Goal: Task Accomplishment & Management: Manage account settings

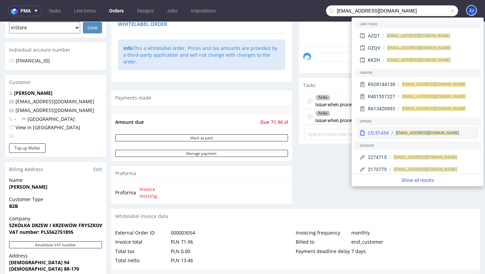
scroll to position [19, 0]
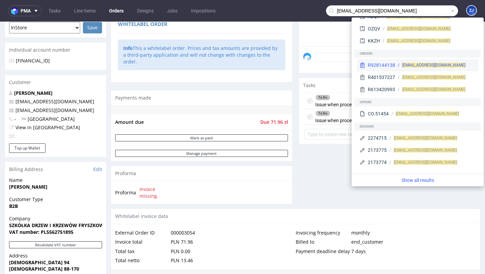
type input "Razvan.lica30@gmail.com"
click at [392, 70] on div "R928144138 razvan.lica30@gmail.com" at bounding box center [417, 65] width 121 height 12
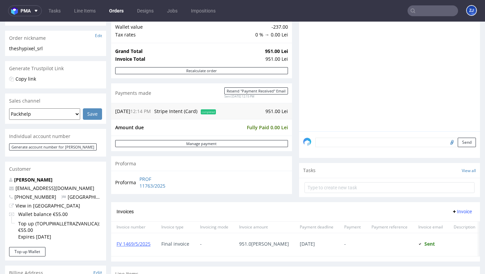
scroll to position [101, 0]
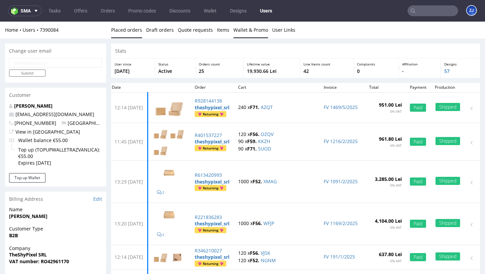
click at [253, 29] on link "Wallet & Promo" at bounding box center [250, 30] width 35 height 17
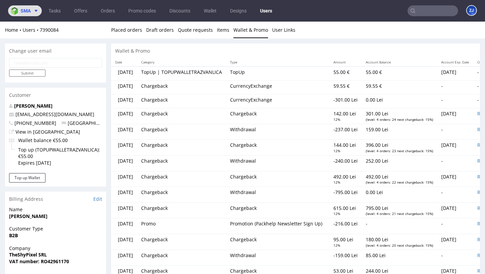
click at [33, 13] on span at bounding box center [35, 10] width 8 height 5
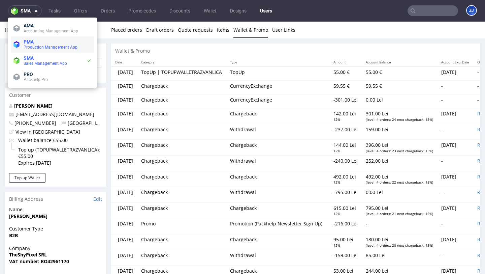
click at [35, 43] on span "PMA" at bounding box center [58, 41] width 68 height 5
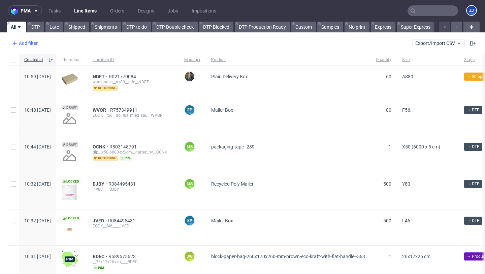
click at [34, 38] on div "Add filter" at bounding box center [24, 43] width 30 height 11
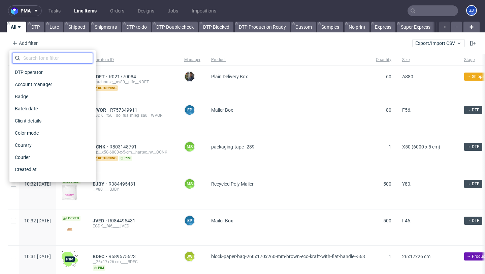
click at [42, 53] on input "text" at bounding box center [52, 58] width 81 height 11
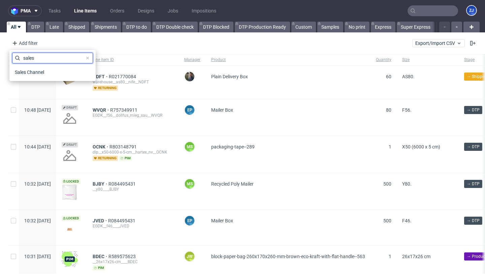
type input "sales"
click at [50, 65] on div "sales Sales Channel" at bounding box center [52, 66] width 81 height 26
click at [50, 70] on div "Sales Channel" at bounding box center [52, 71] width 81 height 9
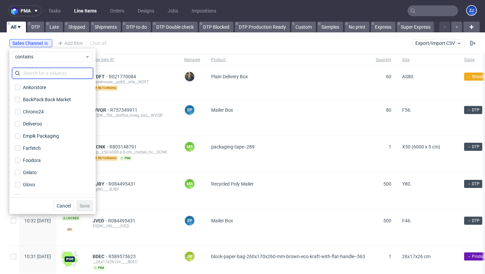
click at [51, 75] on input "text" at bounding box center [52, 73] width 81 height 11
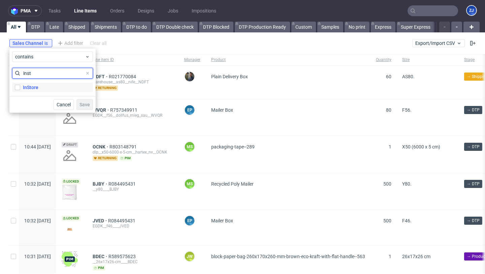
type input "inst"
click at [45, 86] on label "InStore" at bounding box center [52, 87] width 81 height 9
click at [20, 86] on input "InStore" at bounding box center [17, 87] width 5 height 5
checkbox input "true"
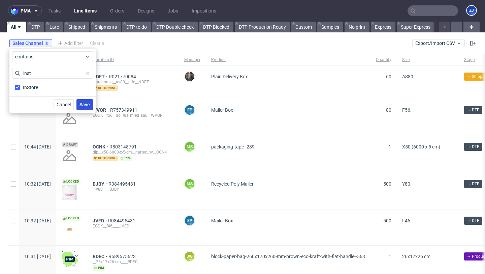
click at [89, 102] on span "Save" at bounding box center [85, 104] width 10 height 5
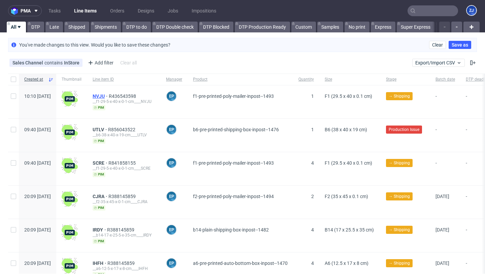
click at [109, 94] on span "NVJU" at bounding box center [101, 95] width 16 height 5
click at [108, 128] on span "UTLV" at bounding box center [100, 129] width 15 height 5
click at [108, 161] on span "SCRE" at bounding box center [101, 162] width 16 height 5
click at [108, 130] on span "UTLV" at bounding box center [100, 129] width 15 height 5
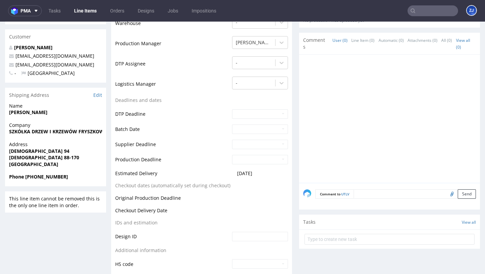
scroll to position [178, 0]
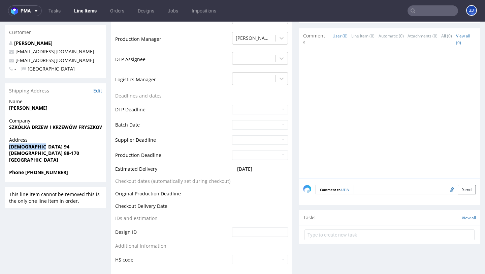
copy strong "KOŚCIELEC 94"
drag, startPoint x: 53, startPoint y: 148, endPoint x: 8, endPoint y: 147, distance: 45.5
click at [8, 147] on div "Address KOŚCIELEC 94 KOŚCIELEC 88-170 Poland" at bounding box center [55, 152] width 101 height 32
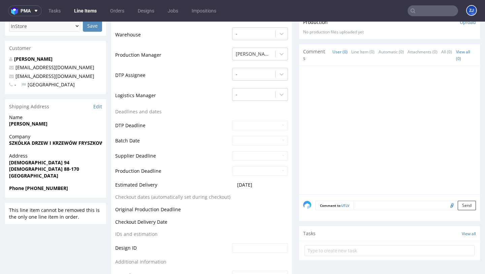
click at [45, 124] on strong "Roman Fryszkowski" at bounding box center [28, 123] width 38 height 6
copy strong "Fryszkowski"
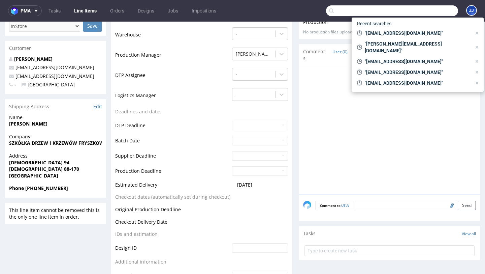
click at [438, 10] on input "text" at bounding box center [392, 10] width 132 height 11
paste input "Fryszkowski"
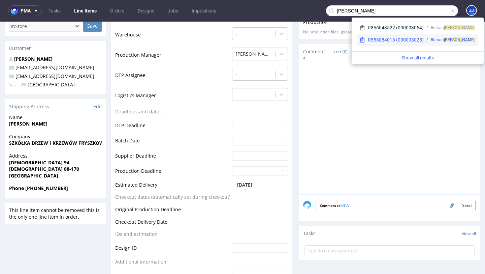
type input "Fryszkowski"
click at [421, 43] on div "R553084013 (000003025) Roman Fryszkowski" at bounding box center [417, 40] width 121 height 12
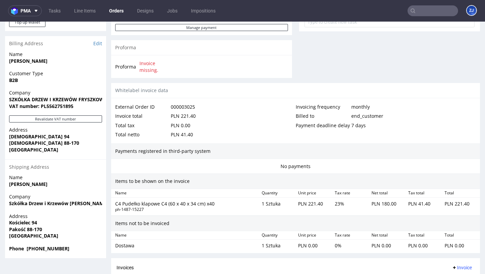
scroll to position [306, 0]
click at [18, 229] on strong "Pakość 88-170" at bounding box center [25, 228] width 33 height 6
copy strong "Pakość"
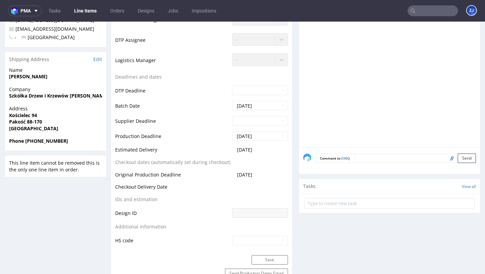
scroll to position [209, 0]
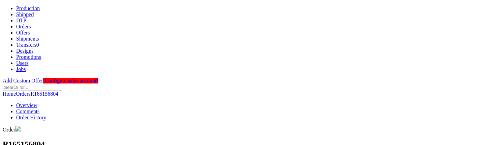
scroll to position [274, 0]
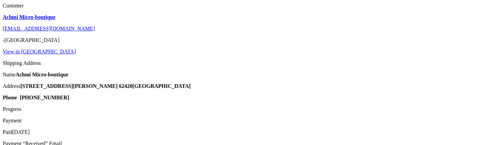
type input "11"
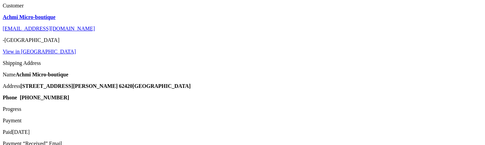
type input "11"
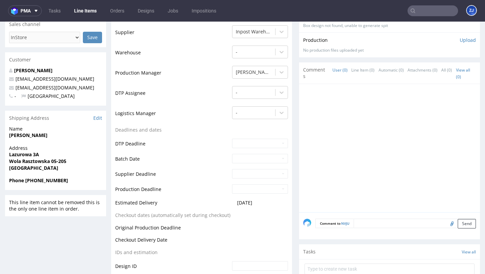
scroll to position [153, 0]
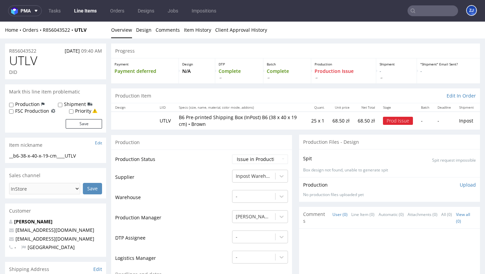
click at [26, 62] on span "UTLV" at bounding box center [23, 60] width 28 height 13
copy span "UTLV"
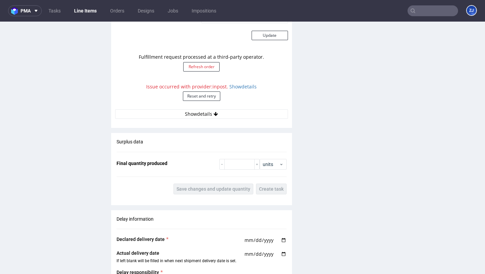
scroll to position [674, 0]
click at [243, 86] on link "Show details" at bounding box center [242, 87] width 27 height 6
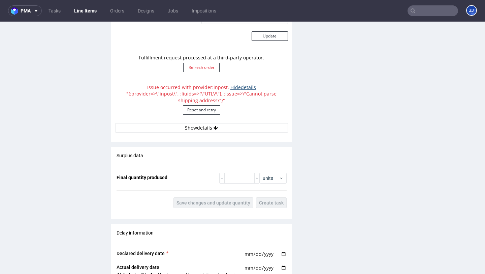
click at [243, 86] on link "Hide details" at bounding box center [243, 87] width 26 height 6
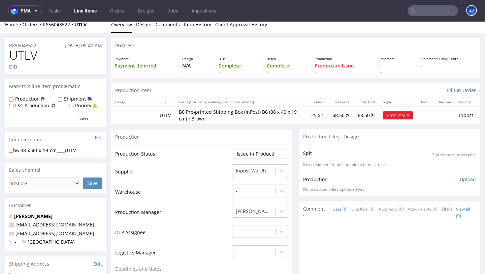
scroll to position [0, 0]
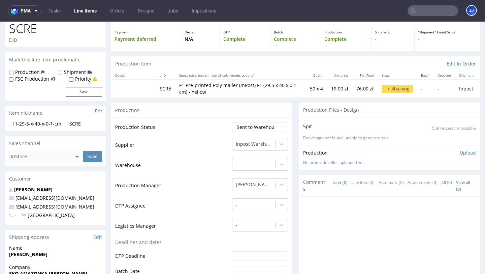
scroll to position [141, 0]
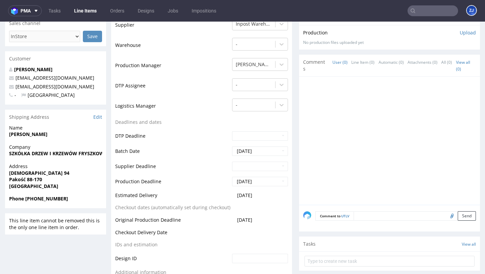
scroll to position [200, 0]
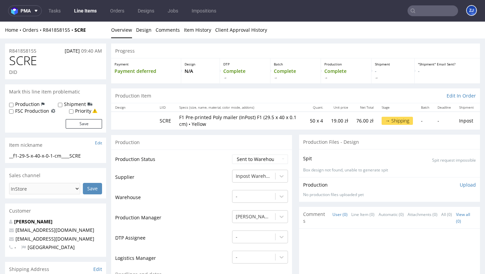
click at [30, 57] on span "SCRE" at bounding box center [23, 60] width 28 height 13
copy span "SCRE"
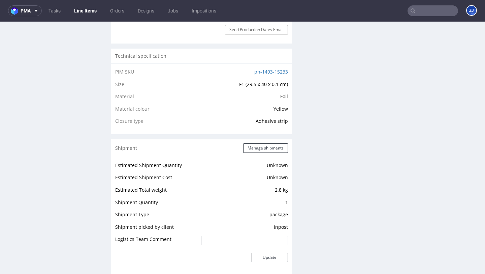
scroll to position [443, 0]
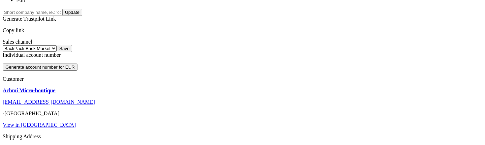
scroll to position [275, 0]
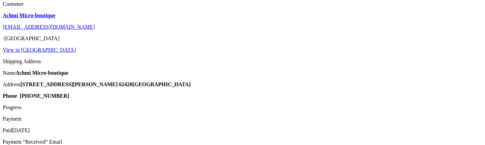
type input "11"
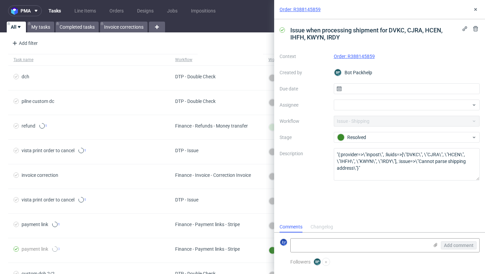
scroll to position [5, 0]
click at [369, 57] on link "Order: R388145859" at bounding box center [354, 56] width 41 height 5
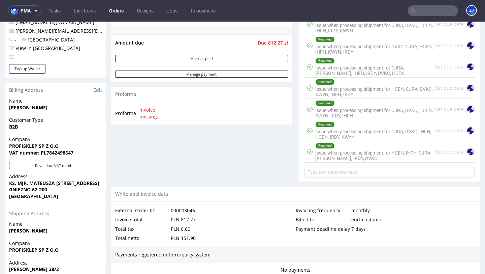
scroll to position [180, 0]
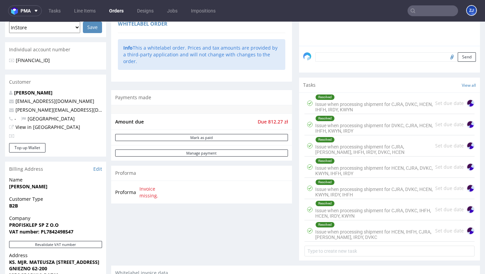
click at [381, 110] on div "Resolved Issue when processing shipment for CJRA, DVKC, HCEN, IHFH, IRDY, KWYN" at bounding box center [375, 103] width 120 height 21
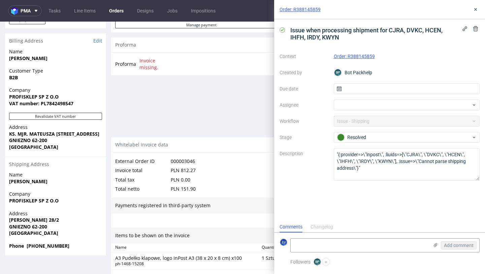
scroll to position [302, 0]
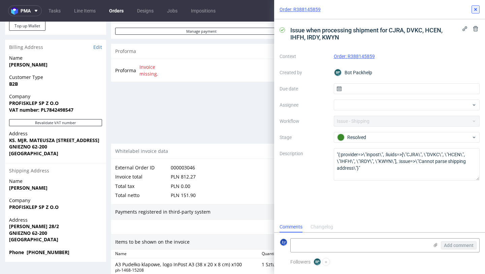
click at [478, 9] on button at bounding box center [476, 9] width 8 height 8
